Goal: Communication & Community: Answer question/provide support

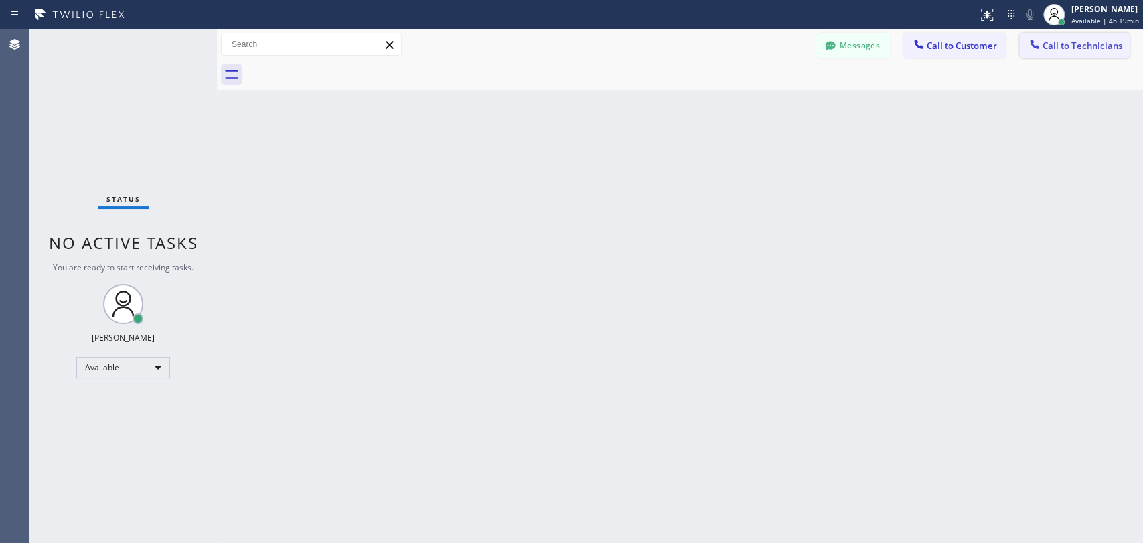
click at [1067, 50] on span "Call to Technicians" at bounding box center [1083, 46] width 80 height 12
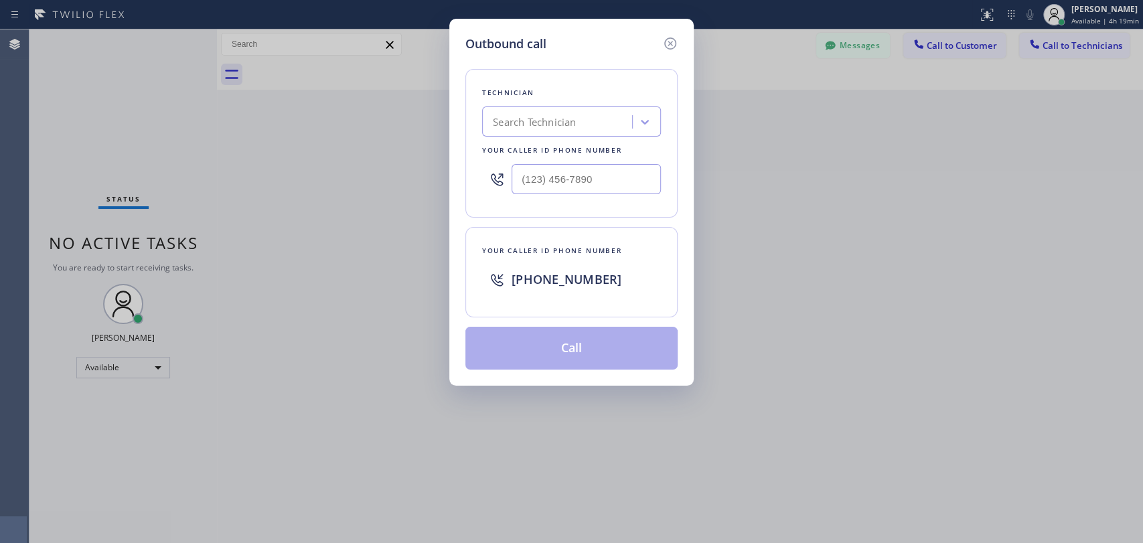
click at [564, 125] on div "Search Technician" at bounding box center [534, 121] width 83 height 15
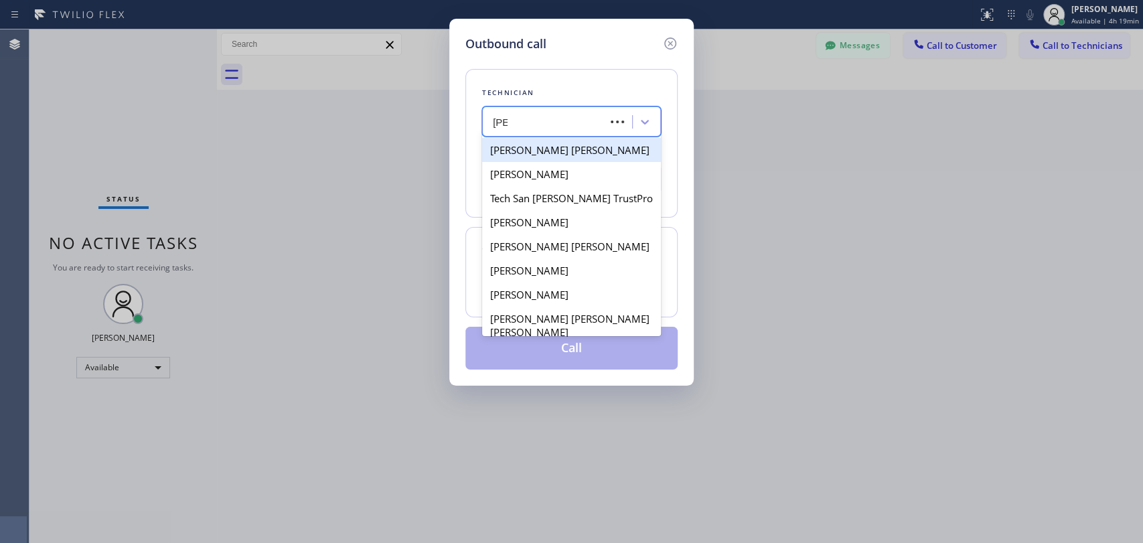
type input "[PERSON_NAME]"
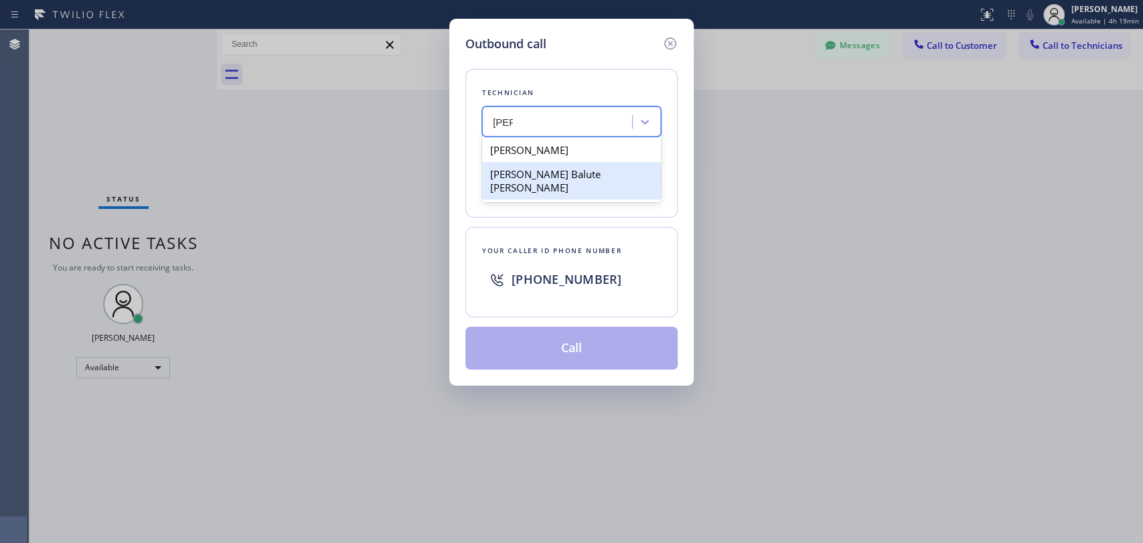
click at [572, 173] on div "[PERSON_NAME] Balute [PERSON_NAME]" at bounding box center [571, 180] width 179 height 37
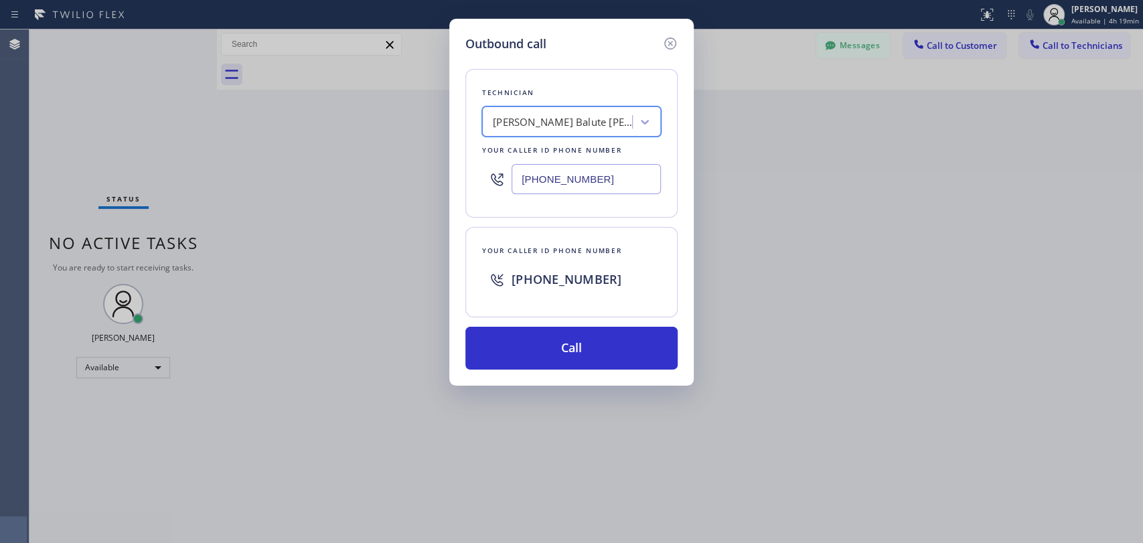
type input "[PHONE_NUMBER]"
click at [575, 352] on button "Call" at bounding box center [571, 348] width 212 height 43
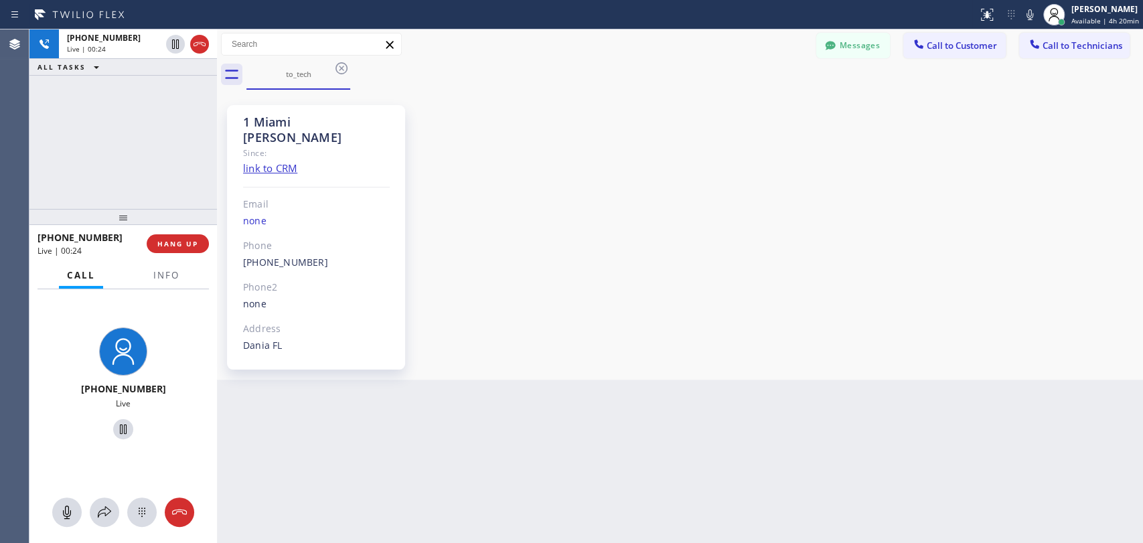
drag, startPoint x: 59, startPoint y: 136, endPoint x: 91, endPoint y: 203, distance: 74.3
click at [59, 137] on div "[PHONE_NUMBER] Live | 00:24 ALL TASKS ALL TASKS ACTIVE TASKS TASKS IN WRAP UP" at bounding box center [122, 118] width 187 height 179
click at [172, 241] on span "HANG UP" at bounding box center [177, 243] width 41 height 9
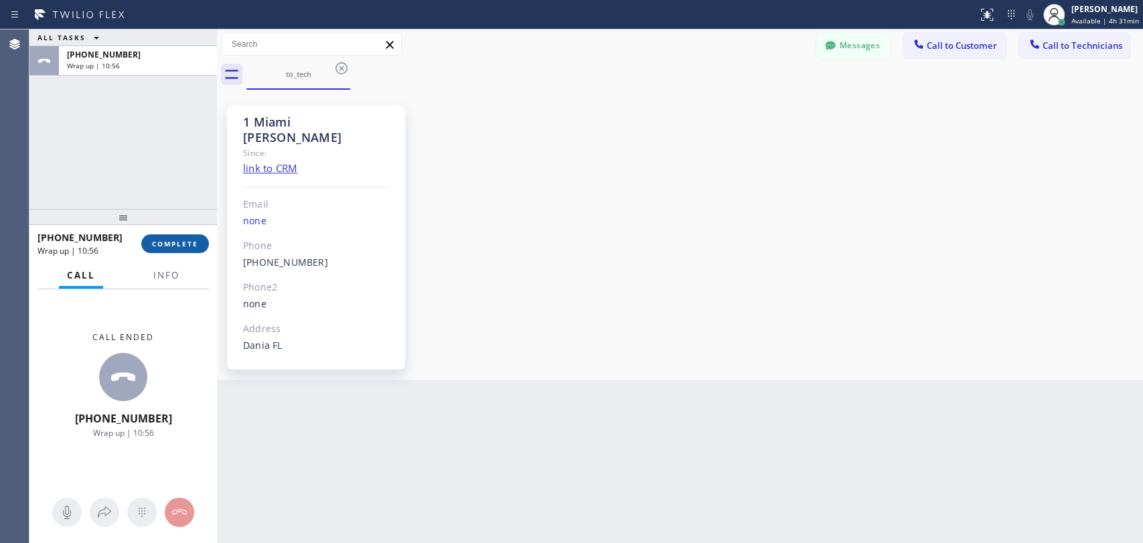
click at [183, 247] on span "COMPLETE" at bounding box center [175, 243] width 46 height 9
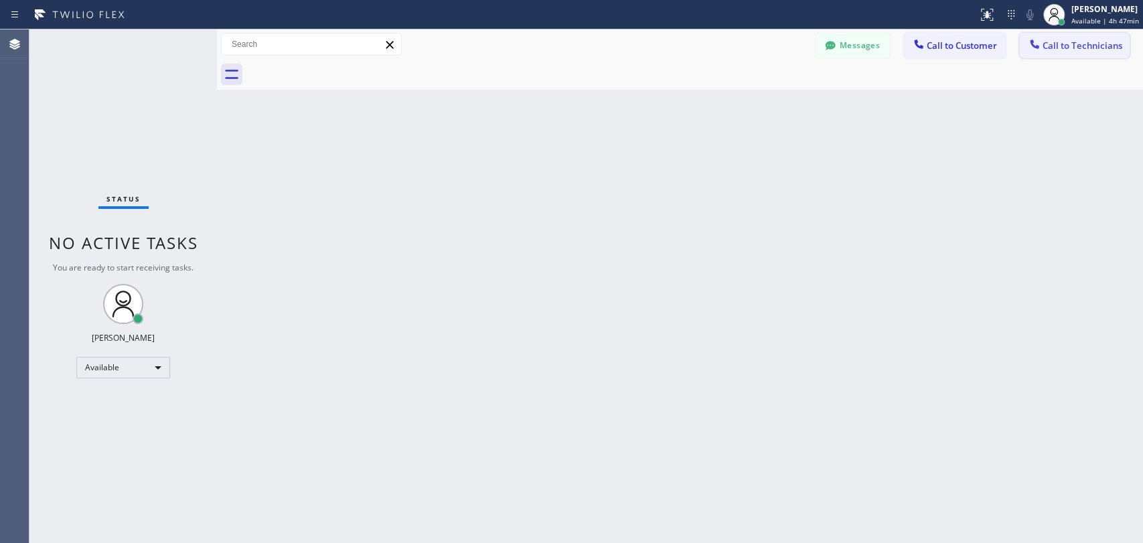
click at [1057, 52] on button "Call to Technicians" at bounding box center [1074, 45] width 110 height 25
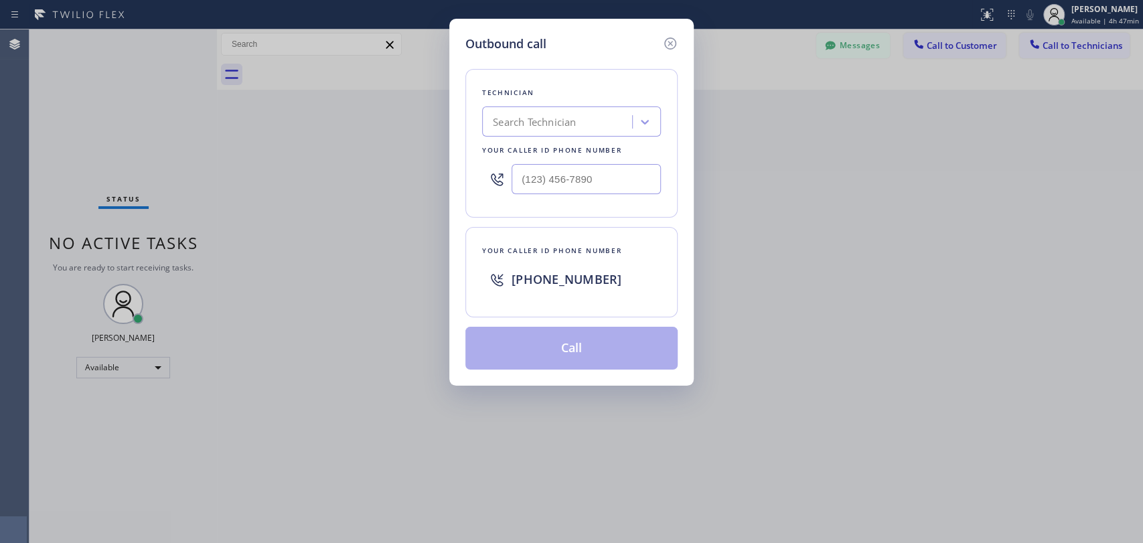
click at [564, 131] on div "Search Technician" at bounding box center [559, 121] width 146 height 23
type input "sevan"
click at [562, 135] on div "Search Technician" at bounding box center [571, 121] width 179 height 30
type input "seva"
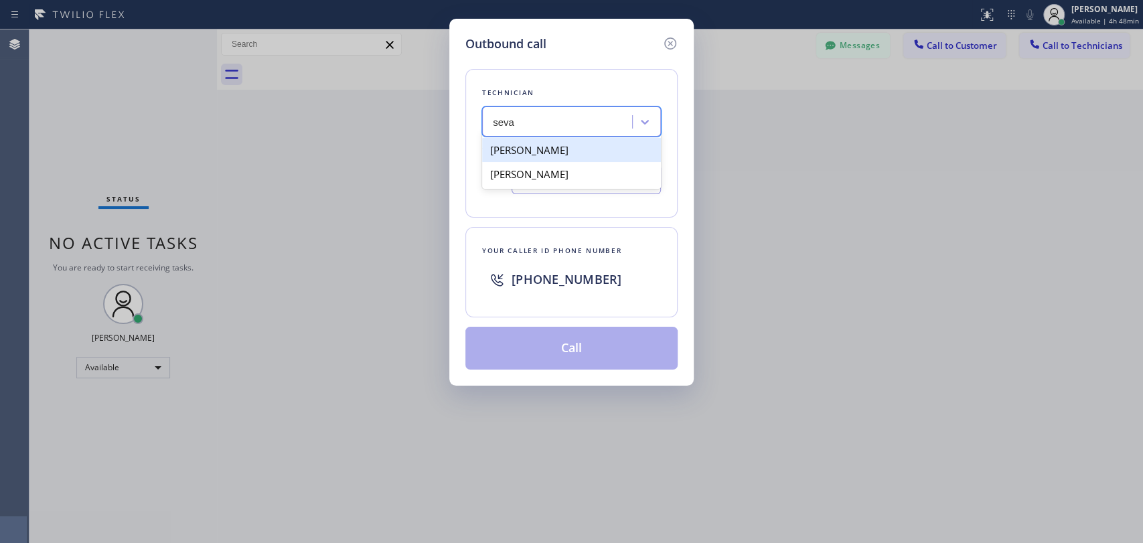
click at [537, 147] on div "[PERSON_NAME]" at bounding box center [571, 150] width 179 height 24
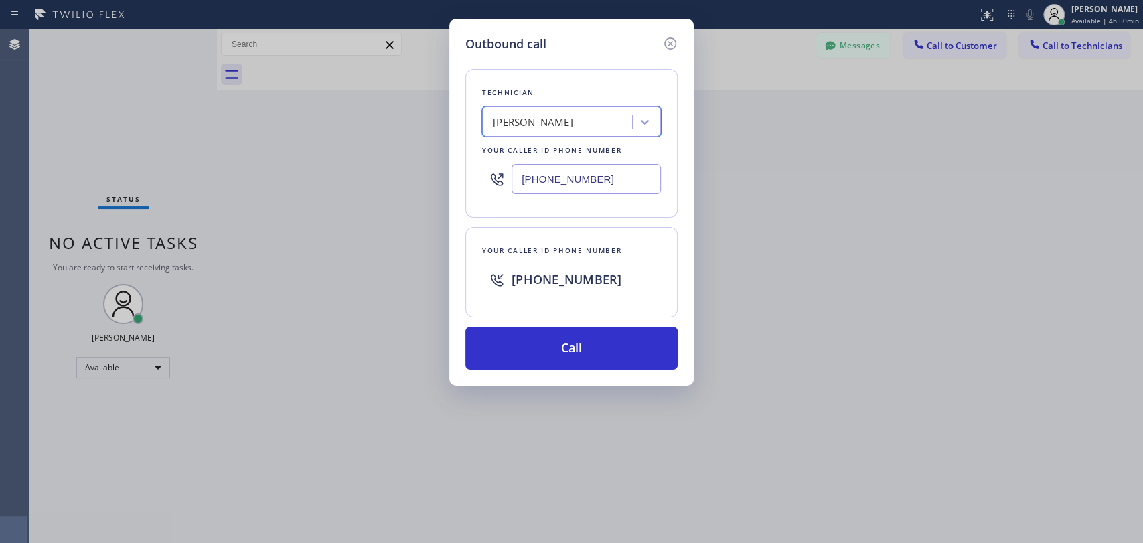
click at [545, 174] on input "[PHONE_NUMBER]" at bounding box center [586, 179] width 149 height 30
click at [573, 184] on input "[PHONE_NUMBER]" at bounding box center [586, 179] width 149 height 30
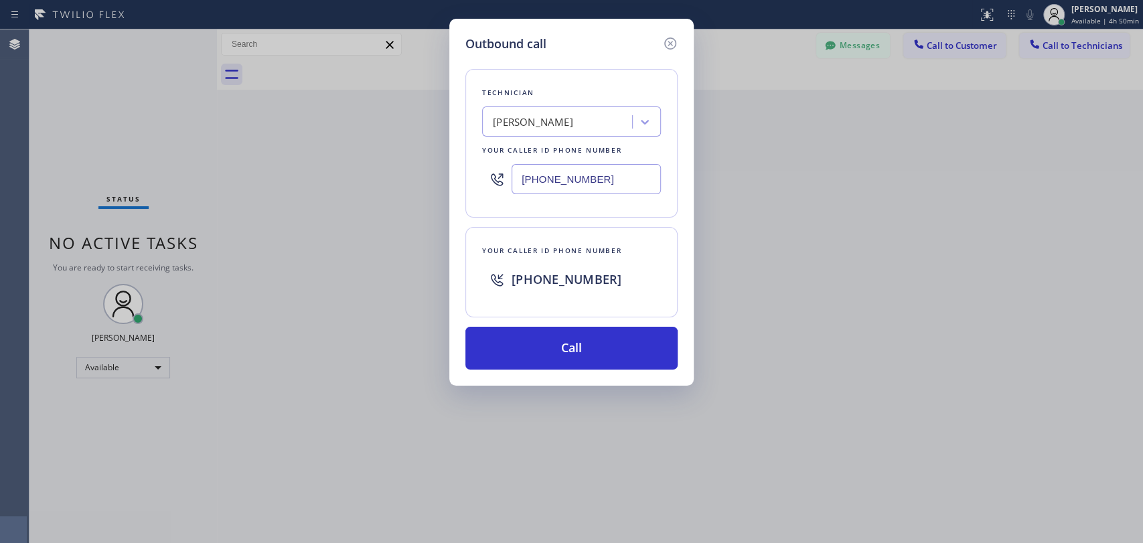
click at [573, 184] on input "[PHONE_NUMBER]" at bounding box center [586, 179] width 149 height 30
paste input "112) 569-0230"
type input "(112) 569-0230"
drag, startPoint x: 619, startPoint y: 177, endPoint x: 463, endPoint y: 188, distance: 155.8
click at [463, 188] on div "Outbound call Technician Search Technician Your caller id phone number [PHONE_N…" at bounding box center [571, 202] width 244 height 367
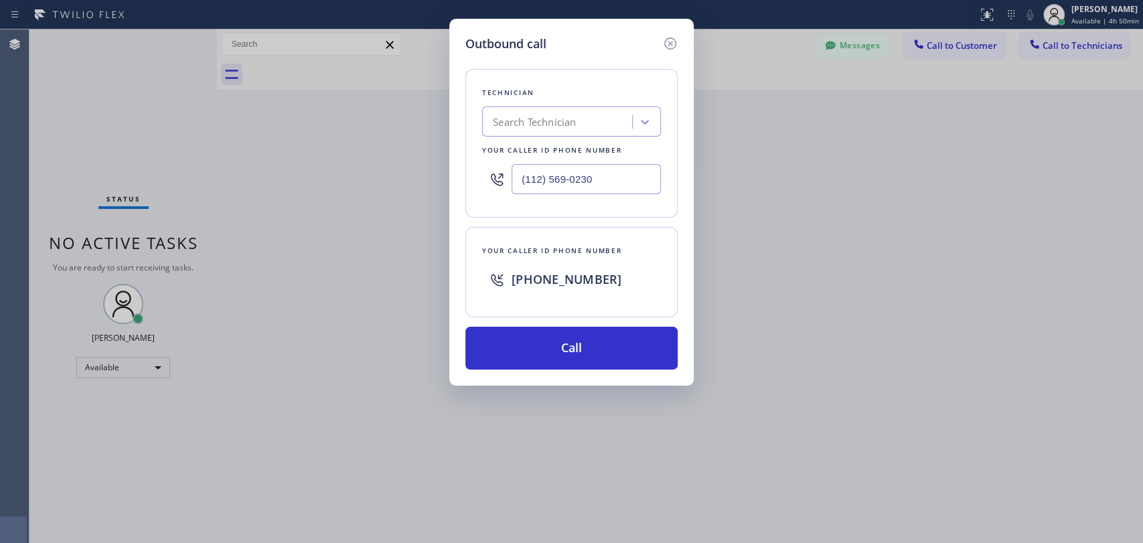
click at [568, 130] on div "Search Technician" at bounding box center [559, 121] width 146 height 23
type input "seva"
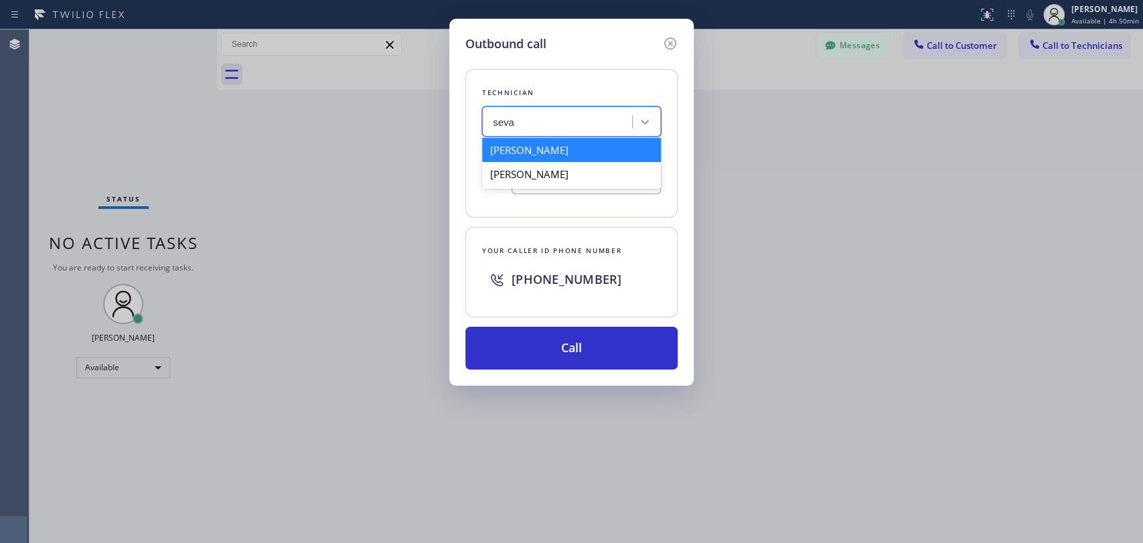
click at [526, 147] on div "[PERSON_NAME]" at bounding box center [571, 150] width 179 height 24
type input "[PHONE_NUMBER]"
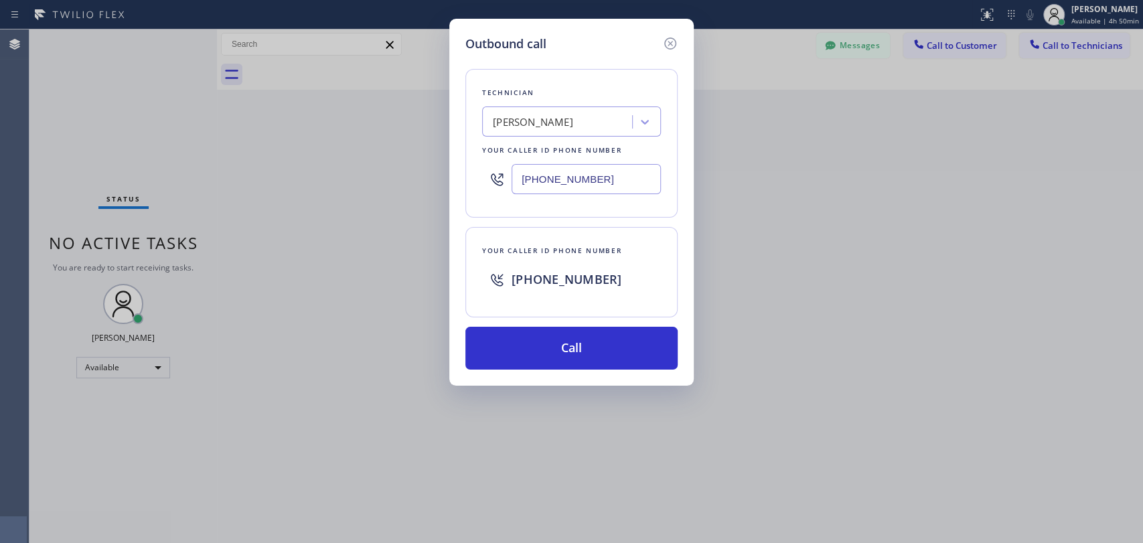
drag, startPoint x: 508, startPoint y: 197, endPoint x: 492, endPoint y: 200, distance: 15.6
click at [492, 200] on div "[PHONE_NUMBER]" at bounding box center [571, 179] width 179 height 44
click at [551, 194] on input "[PHONE_NUMBER]" at bounding box center [586, 179] width 149 height 30
click at [552, 191] on input "[PHONE_NUMBER]" at bounding box center [586, 179] width 149 height 30
click at [552, 190] on input "[PHONE_NUMBER]" at bounding box center [586, 179] width 149 height 30
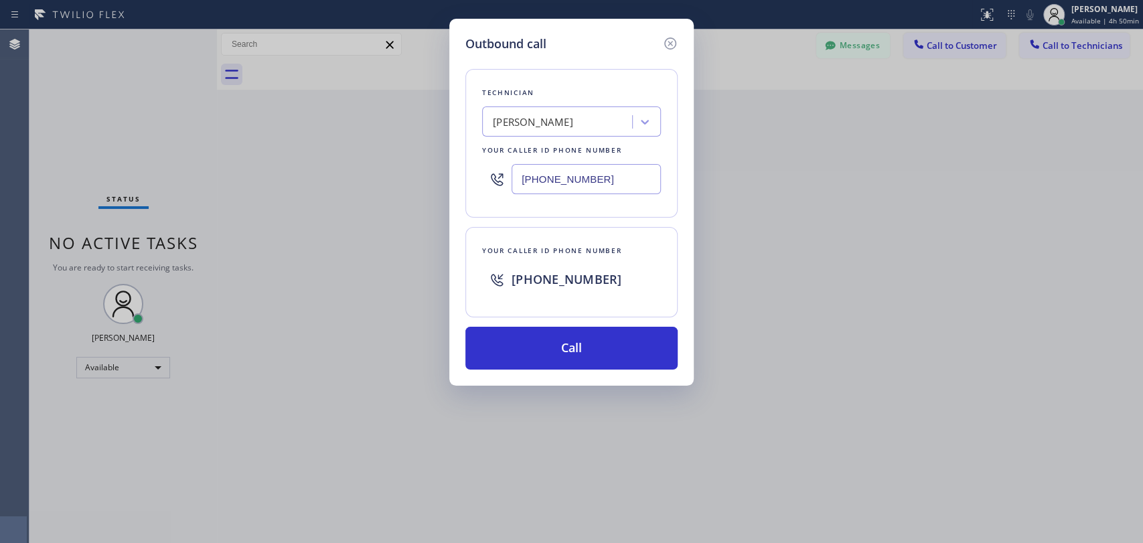
click at [552, 190] on input "[PHONE_NUMBER]" at bounding box center [586, 179] width 149 height 30
